Goal: Communication & Community: Share content

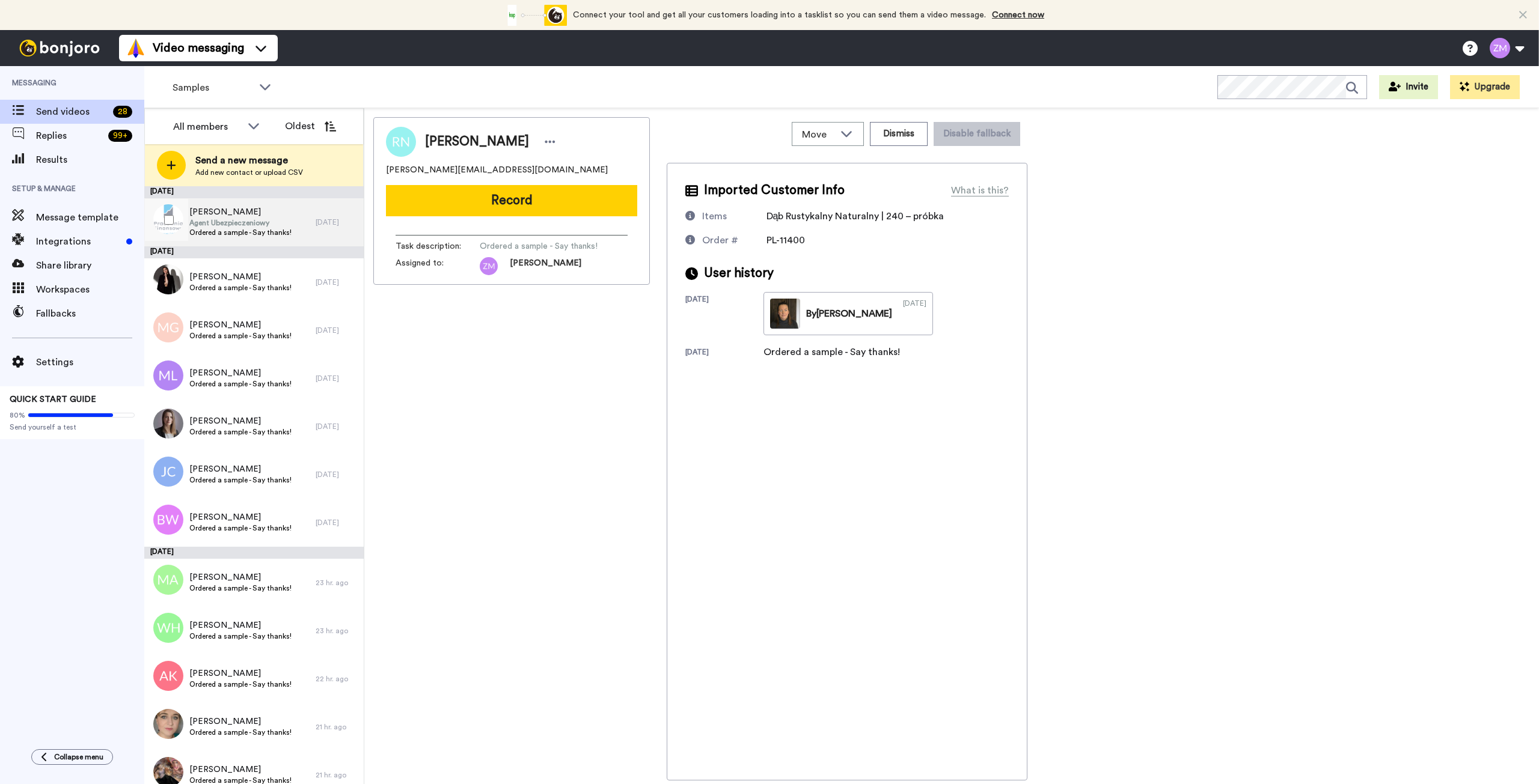
click at [258, 220] on span "Agent Ubezpieczeniowy" at bounding box center [240, 223] width 102 height 10
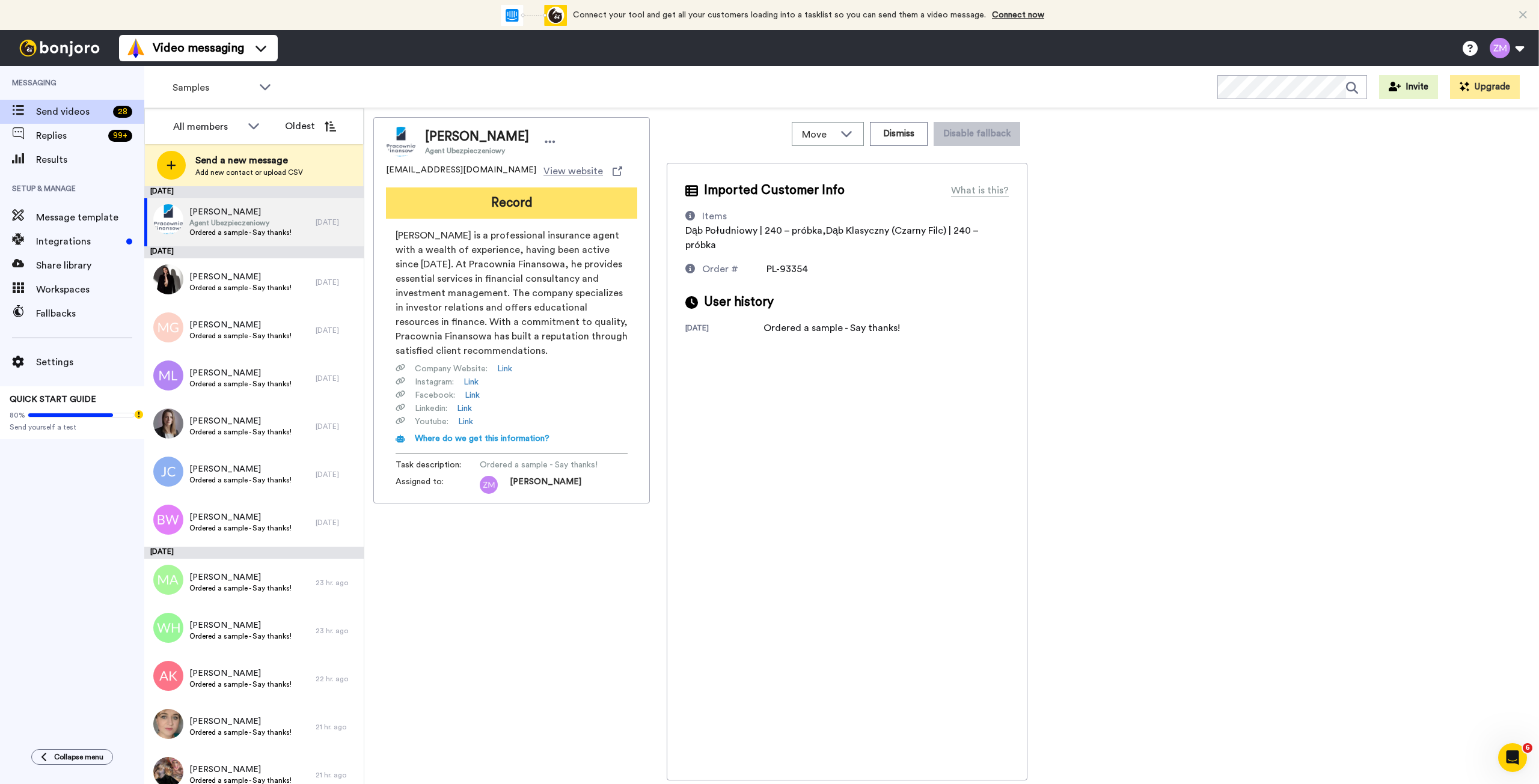
click at [540, 200] on button "Record" at bounding box center [512, 203] width 252 height 32
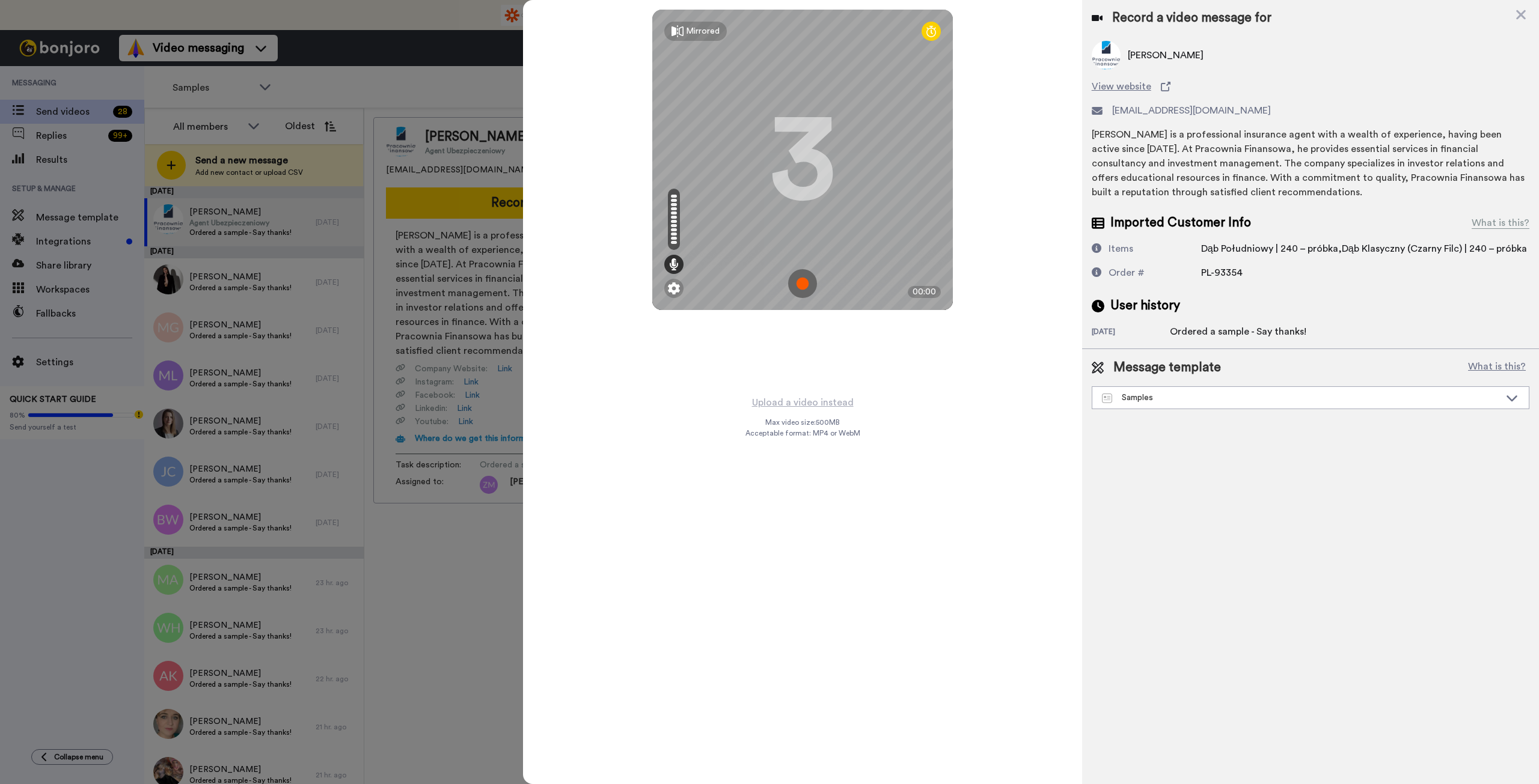
click at [801, 285] on img at bounding box center [802, 283] width 29 height 29
click at [798, 283] on img at bounding box center [802, 283] width 29 height 29
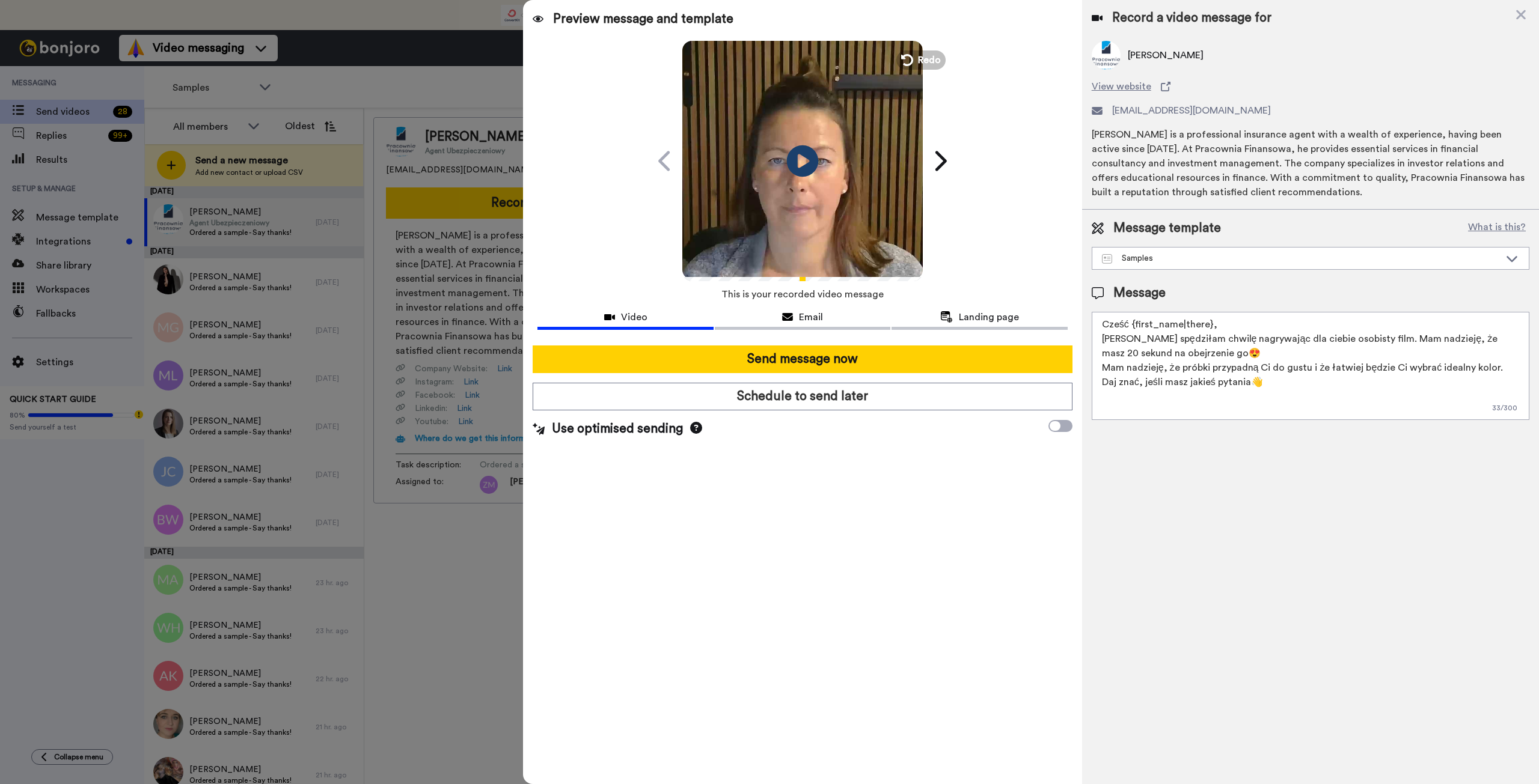
click at [805, 161] on icon "Play/Pause" at bounding box center [802, 160] width 32 height 57
click at [922, 60] on span "Redo" at bounding box center [931, 60] width 25 height 15
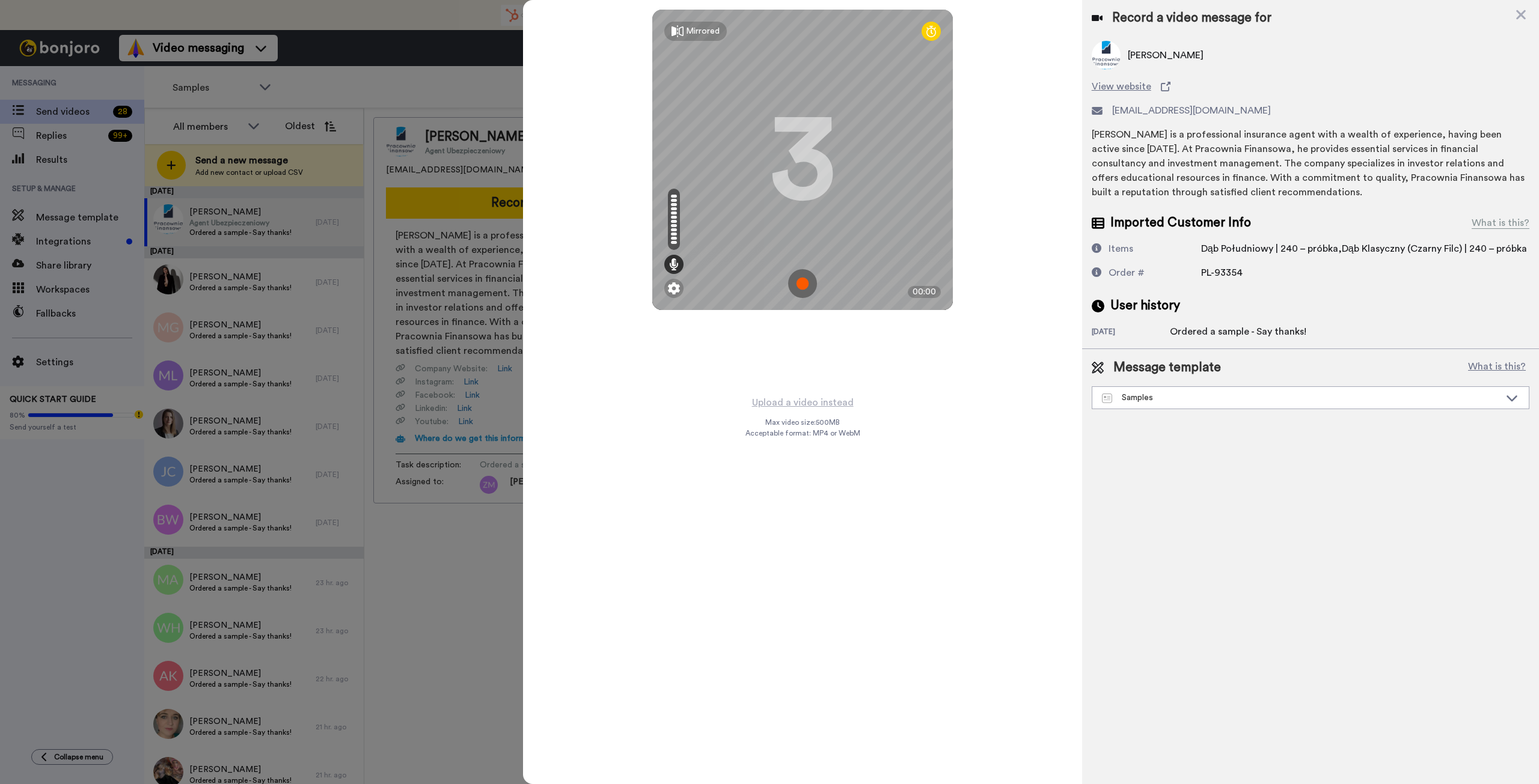
click at [802, 280] on img at bounding box center [802, 283] width 29 height 29
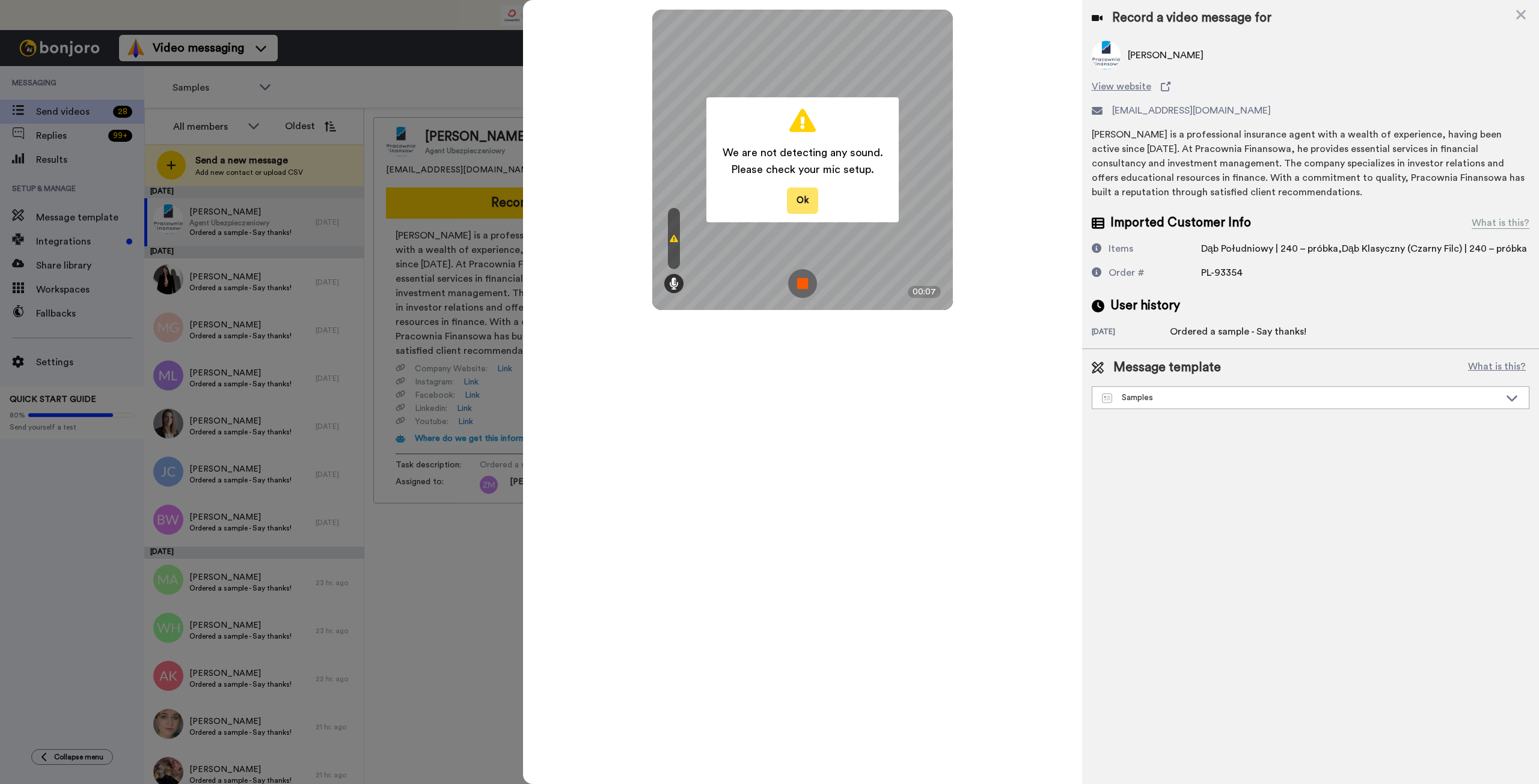
click at [799, 200] on button "Ok" at bounding box center [802, 200] width 32 height 26
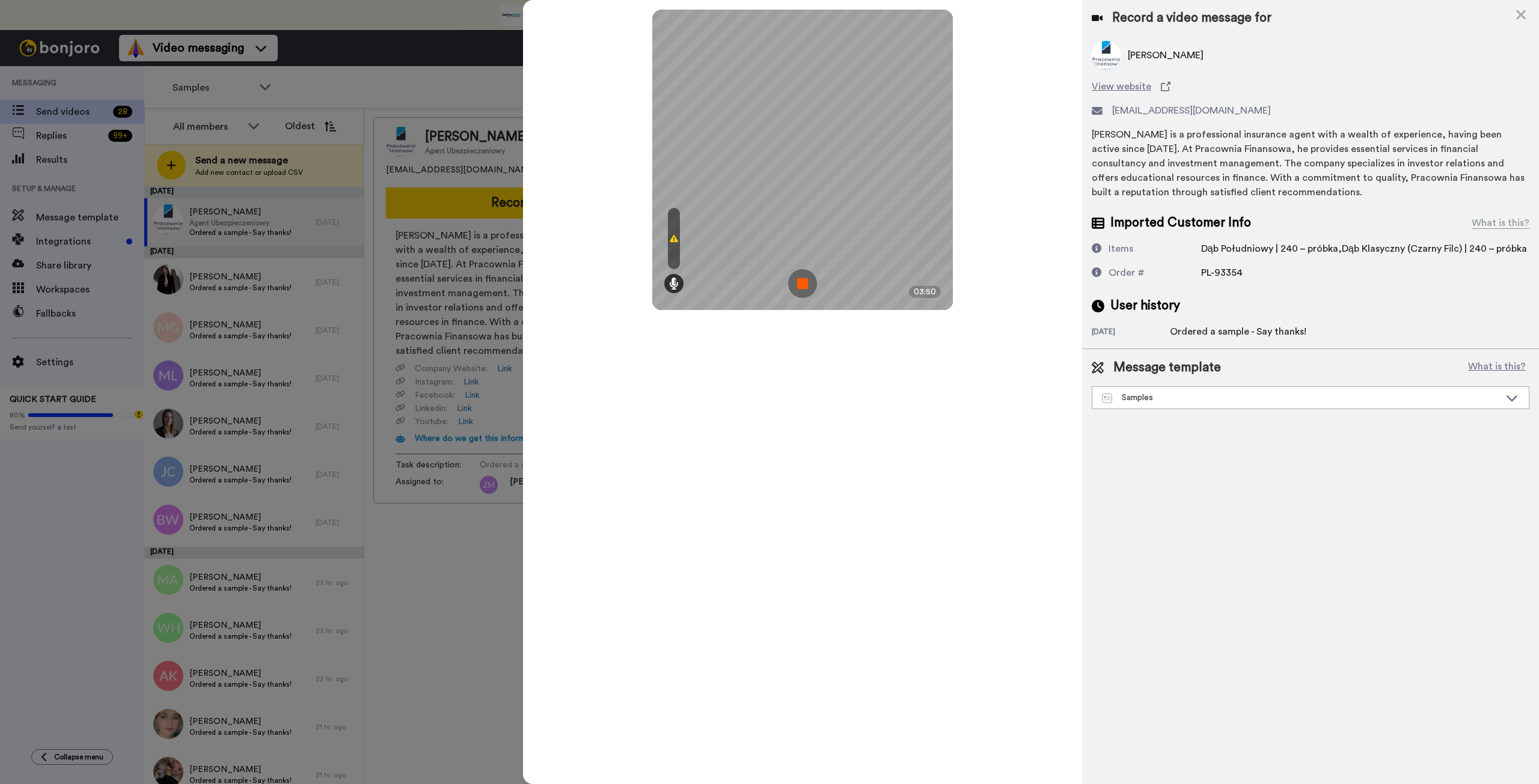
click at [802, 280] on img at bounding box center [802, 283] width 29 height 29
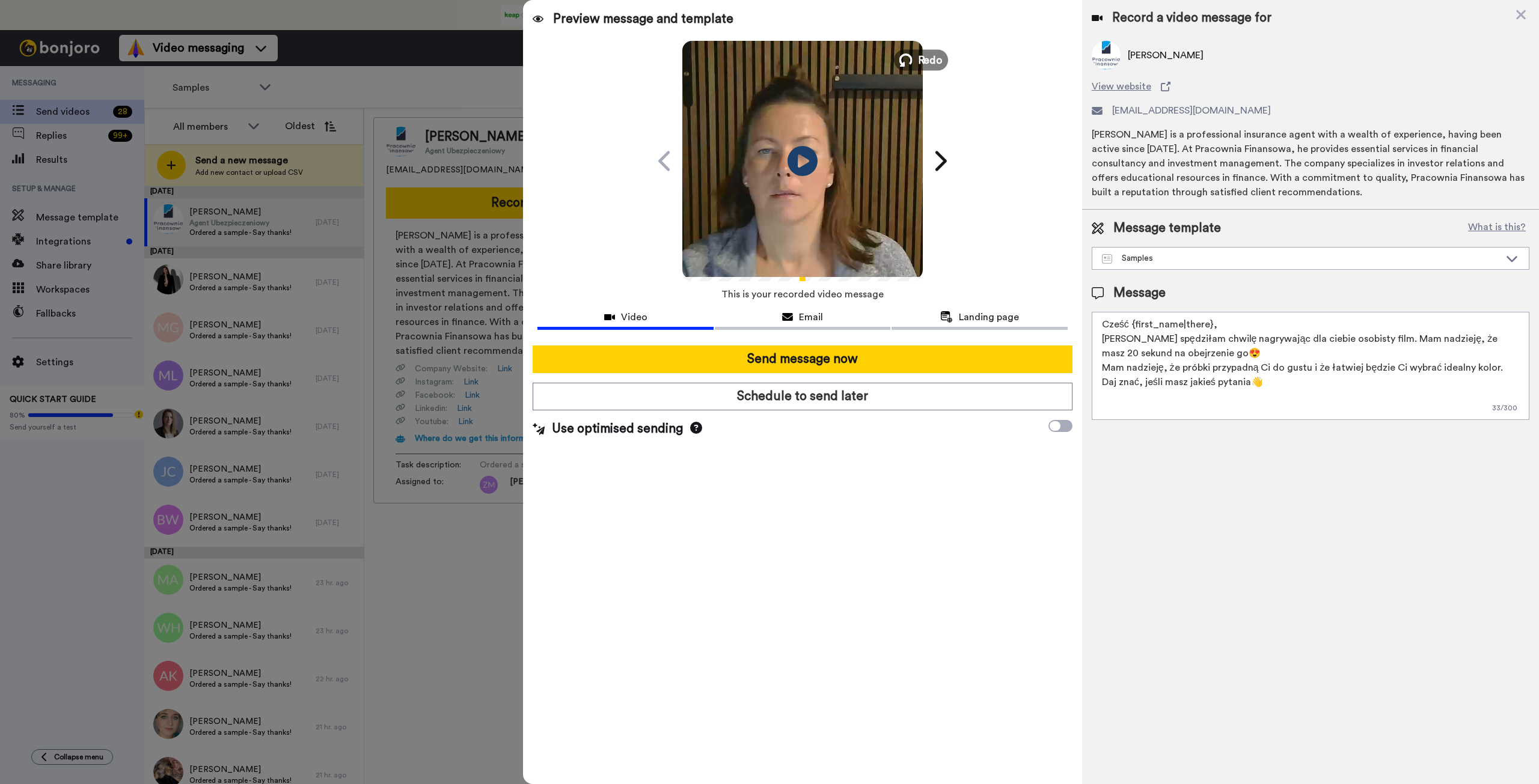
click at [907, 60] on icon at bounding box center [905, 60] width 13 height 13
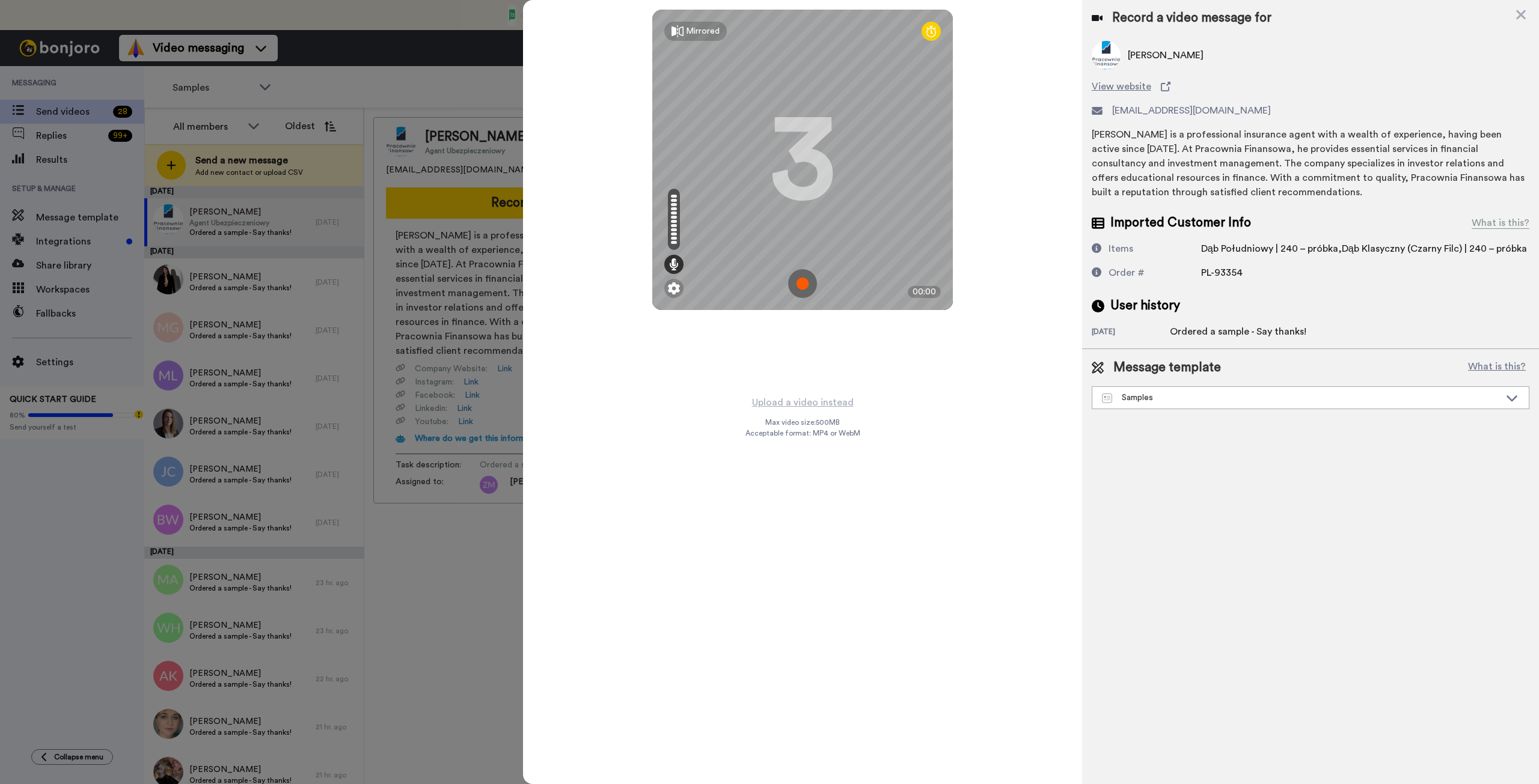
click at [801, 280] on img at bounding box center [802, 283] width 29 height 29
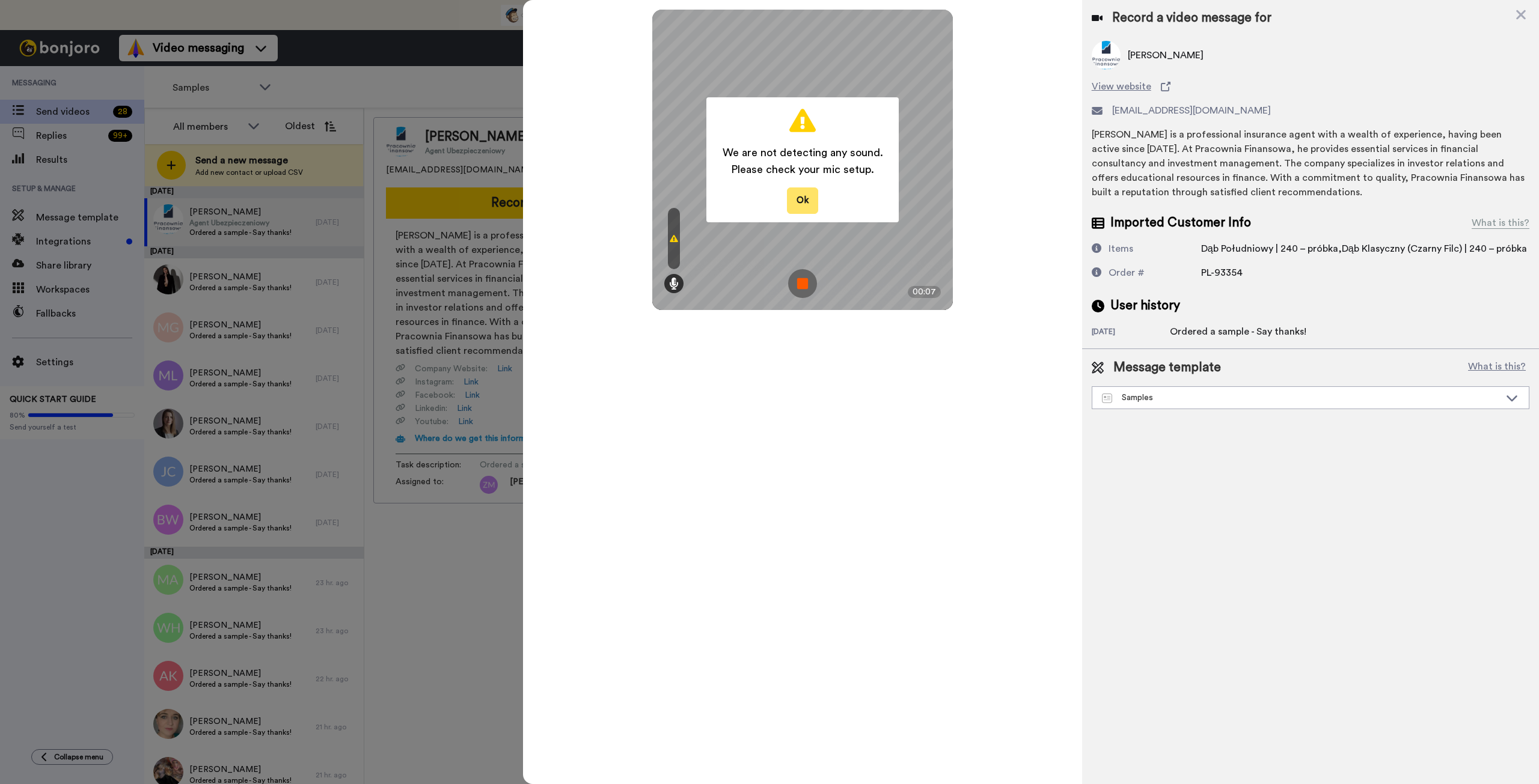
click at [798, 202] on button "Ok" at bounding box center [802, 200] width 32 height 26
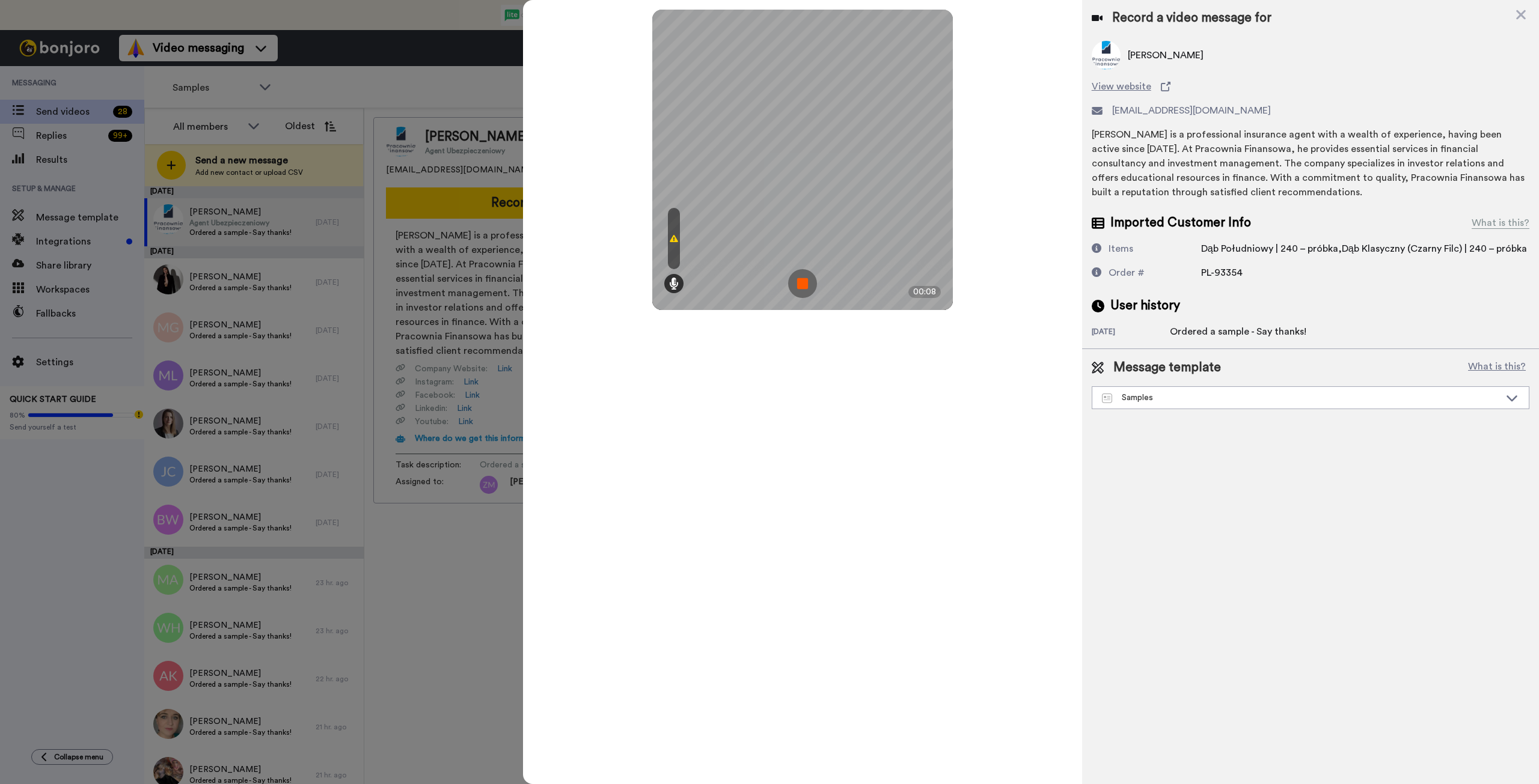
click at [800, 278] on img at bounding box center [802, 283] width 29 height 29
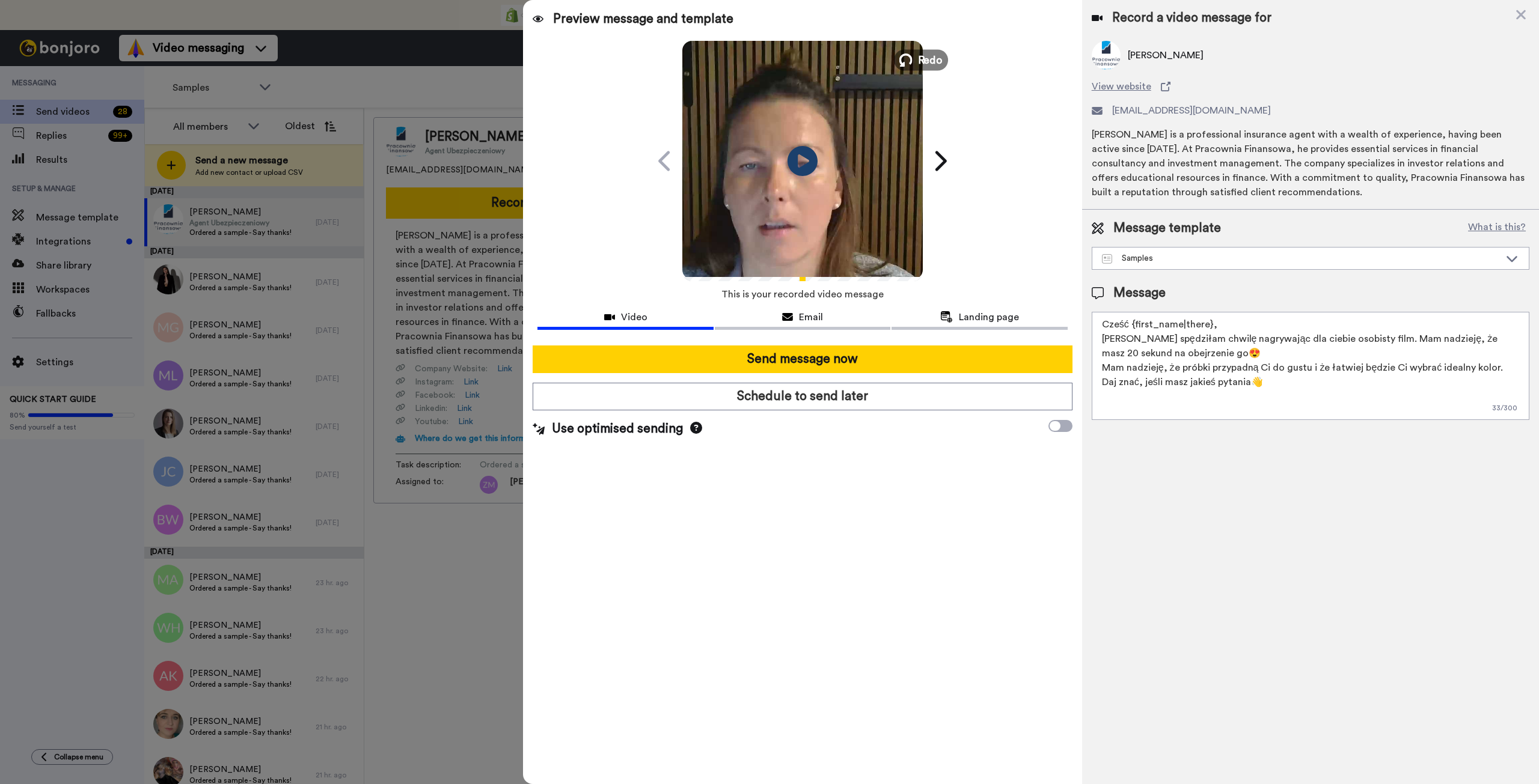
click at [904, 60] on icon at bounding box center [905, 60] width 13 height 13
